Goal: Information Seeking & Learning: Learn about a topic

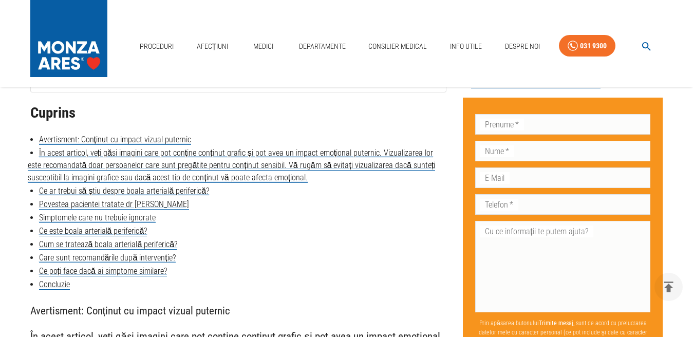
drag, startPoint x: 0, startPoint y: 0, endPoint x: 14, endPoint y: 152, distance: 152.3
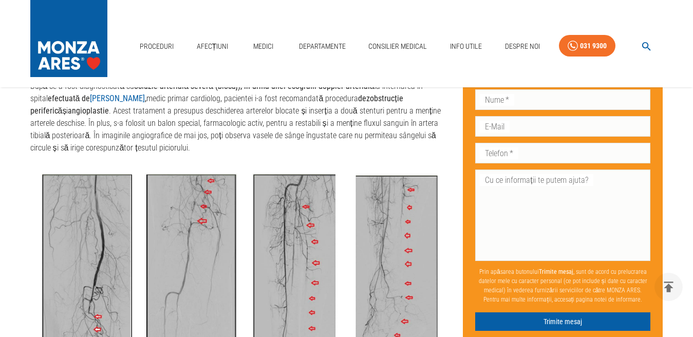
scroll to position [1363, 0]
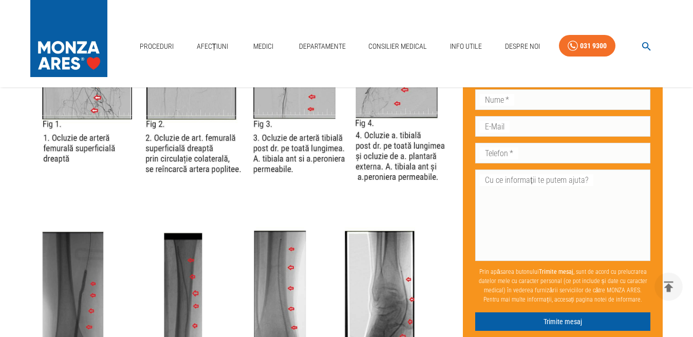
drag, startPoint x: 14, startPoint y: 163, endPoint x: 15, endPoint y: 170, distance: 6.2
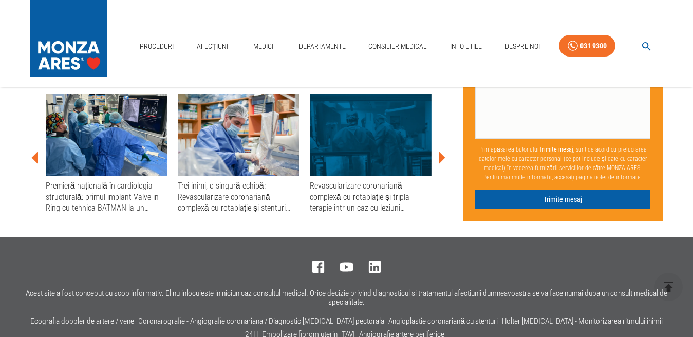
scroll to position [3248, 0]
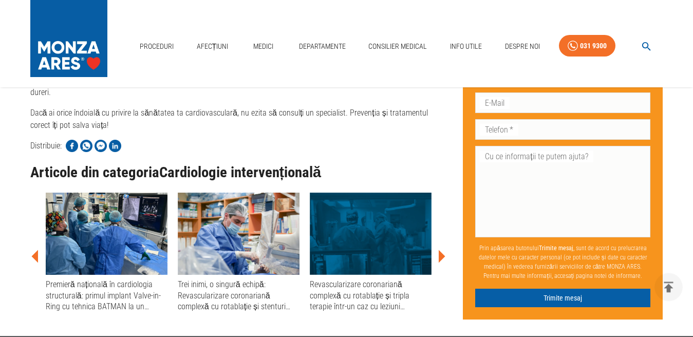
drag, startPoint x: 26, startPoint y: 232, endPoint x: 34, endPoint y: 215, distance: 19.1
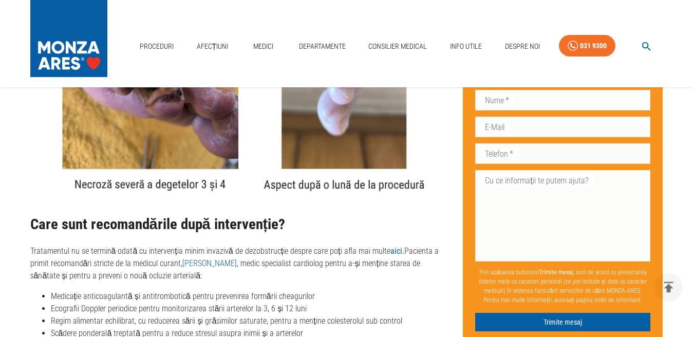
scroll to position [2305, 0]
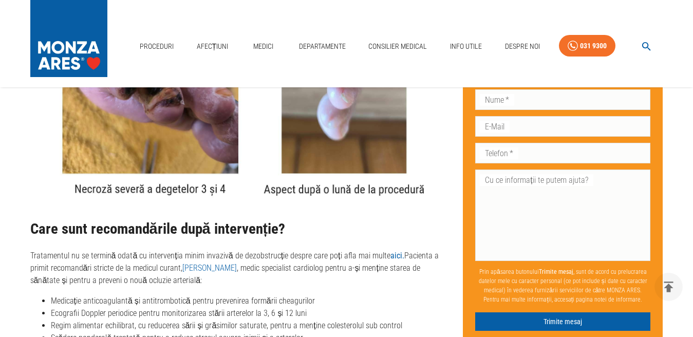
drag, startPoint x: 38, startPoint y: 209, endPoint x: 48, endPoint y: 222, distance: 16.1
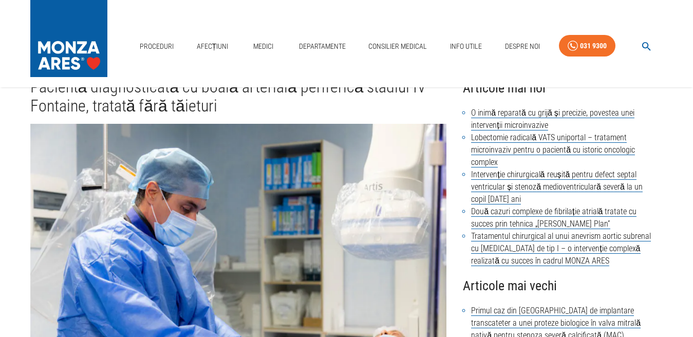
scroll to position [0, 0]
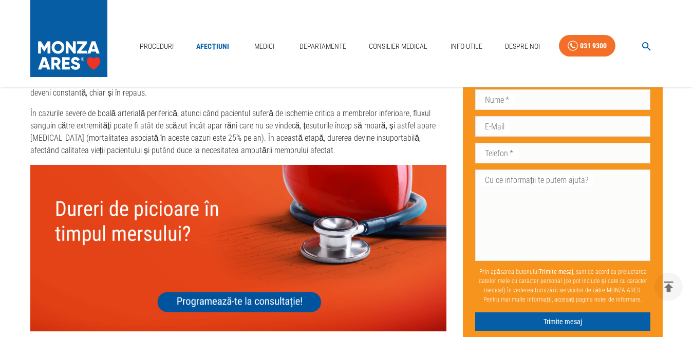
scroll to position [998, 0]
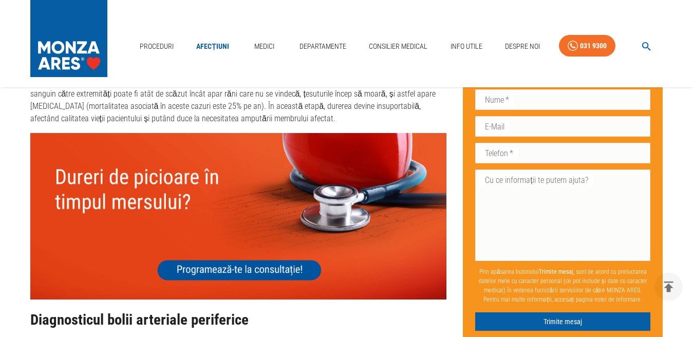
drag, startPoint x: 1, startPoint y: 123, endPoint x: 2, endPoint y: 131, distance: 7.4
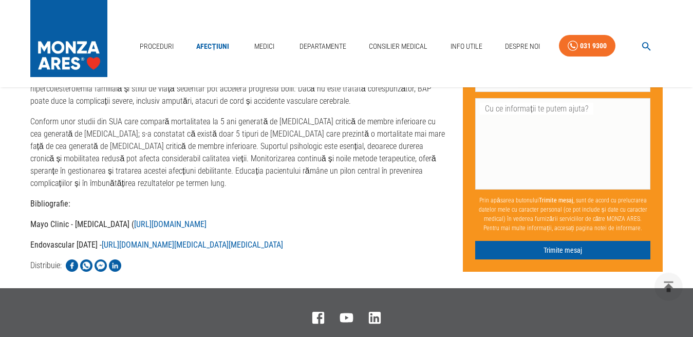
scroll to position [2834, 0]
